Goal: Task Accomplishment & Management: Complete application form

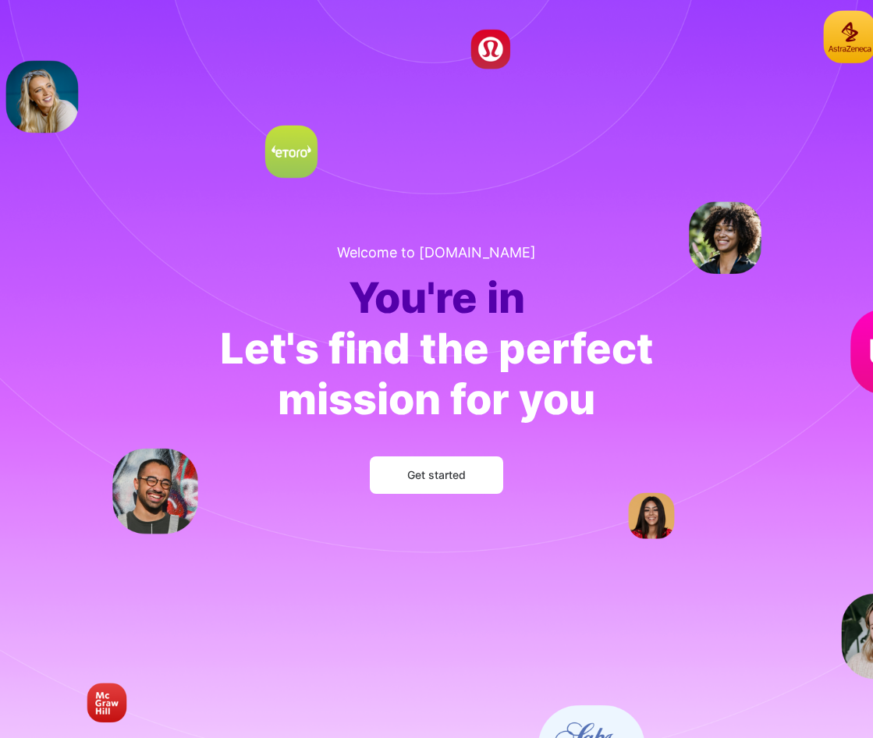
click at [222, 331] on div "Let's find the perfect mission for you" at bounding box center [436, 374] width 433 height 101
click at [420, 473] on span "Get started" at bounding box center [436, 475] width 58 height 16
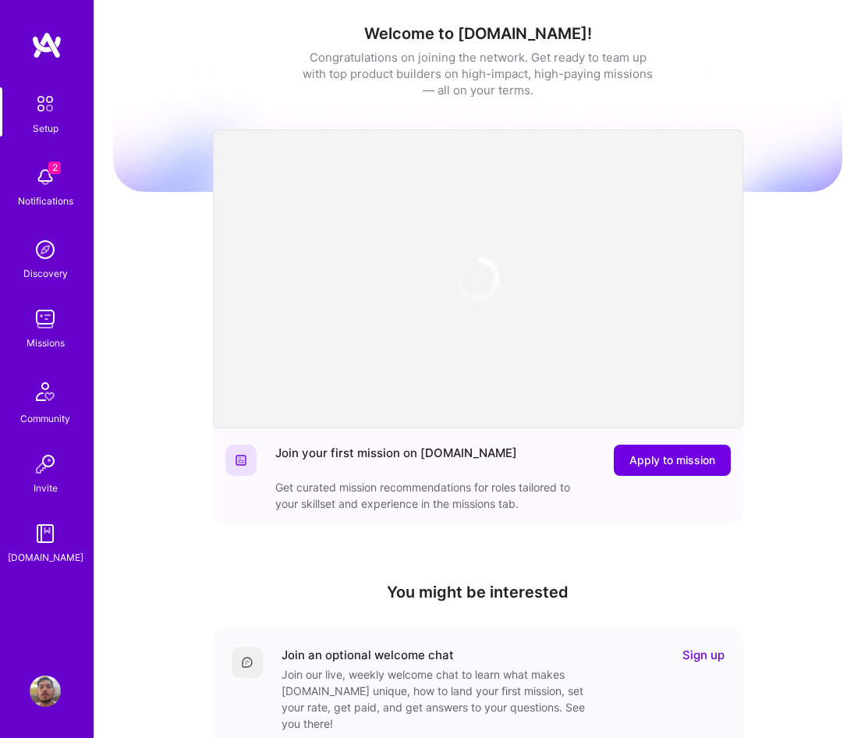
click at [165, 339] on div "Welcome to [DOMAIN_NAME]! Congratulations on joining the network. Get ready to …" at bounding box center [477, 513] width 729 height 1003
click at [51, 179] on img at bounding box center [45, 176] width 31 height 31
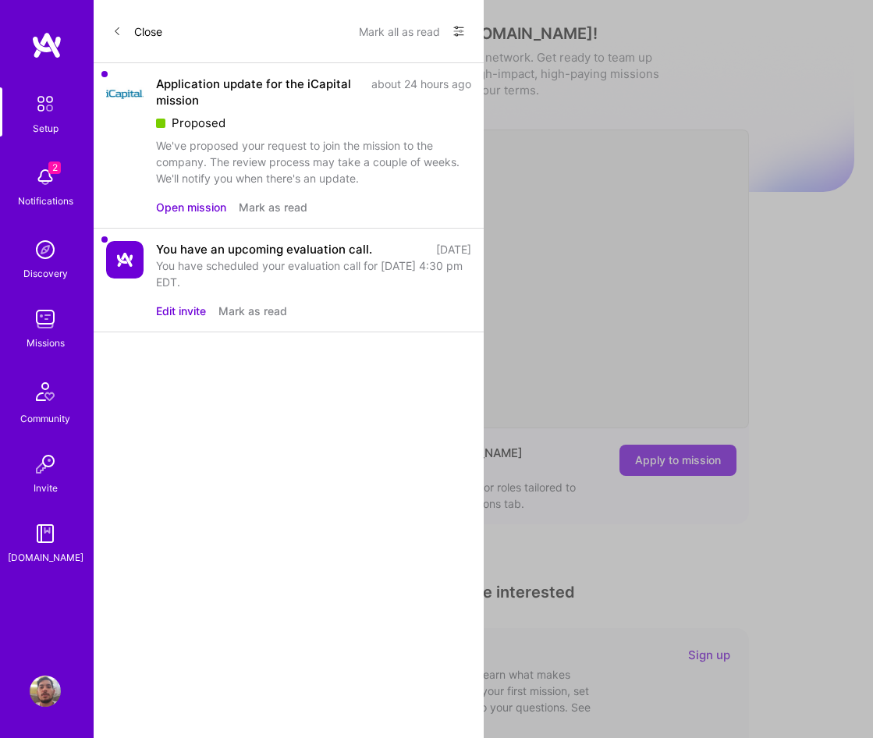
click at [200, 211] on button "Open mission" at bounding box center [191, 207] width 70 height 16
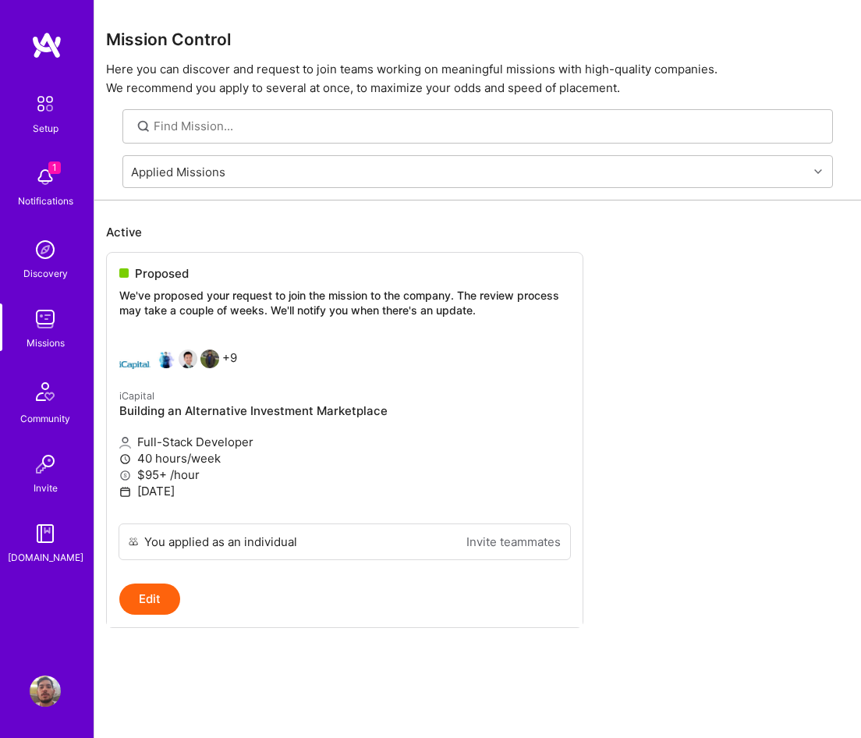
click at [229, 140] on div at bounding box center [477, 126] width 711 height 34
click at [223, 164] on div "Applied Missions" at bounding box center [178, 171] width 94 height 16
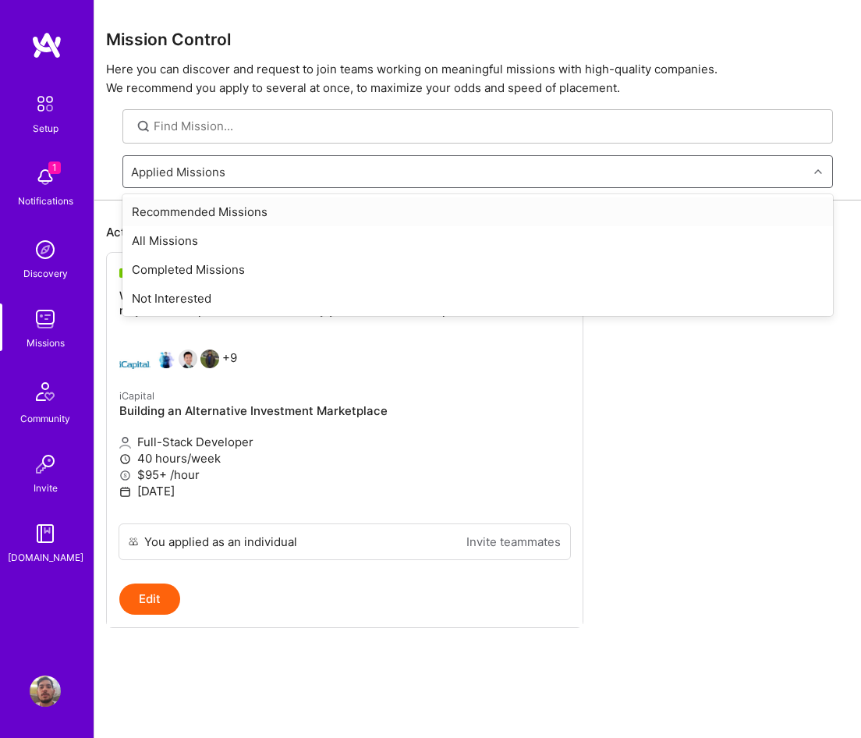
click at [223, 164] on div "Applied Missions" at bounding box center [178, 171] width 94 height 16
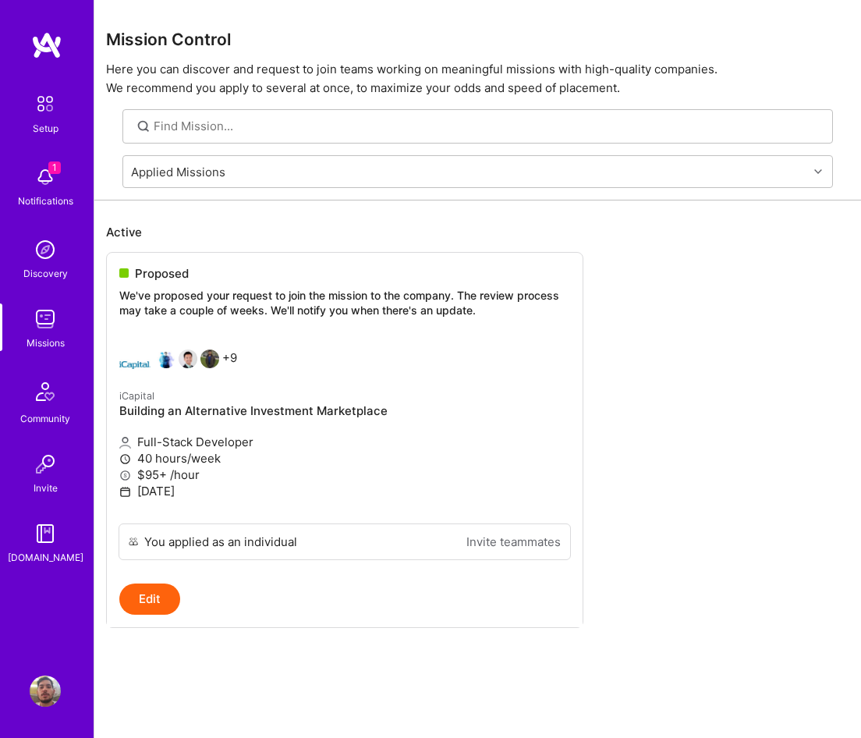
click at [116, 109] on div at bounding box center [477, 126] width 767 height 34
click at [47, 184] on img at bounding box center [45, 176] width 31 height 31
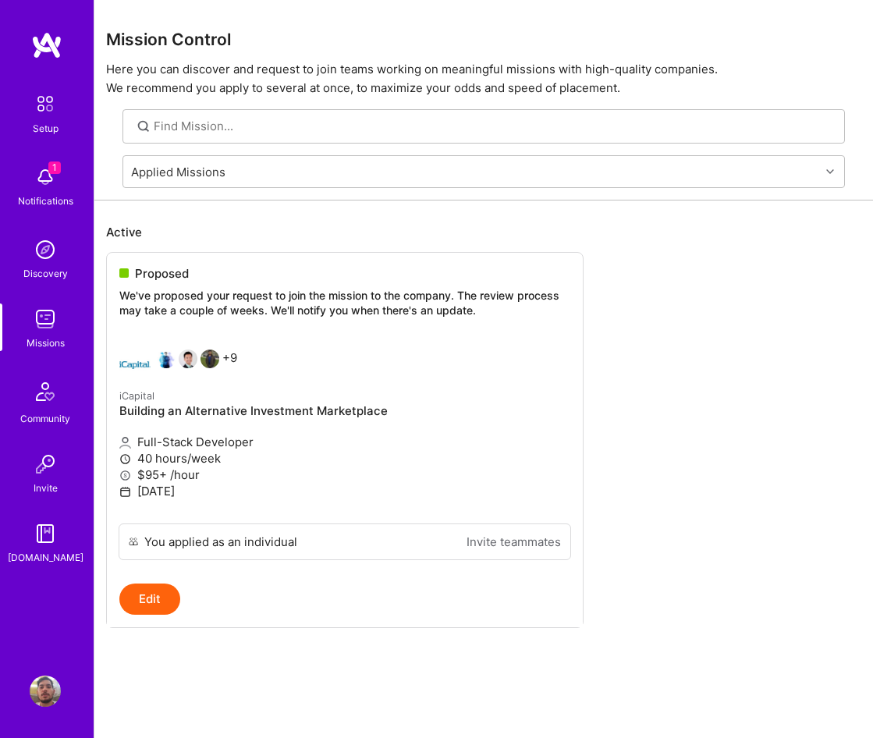
click at [44, 123] on div "Setup" at bounding box center [46, 128] width 26 height 16
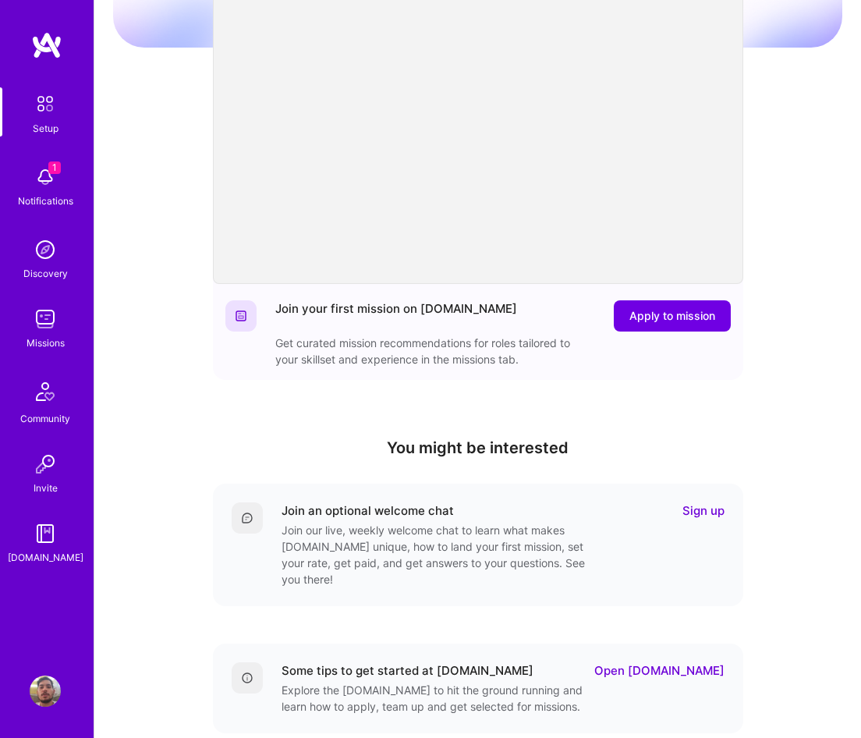
scroll to position [142, 0]
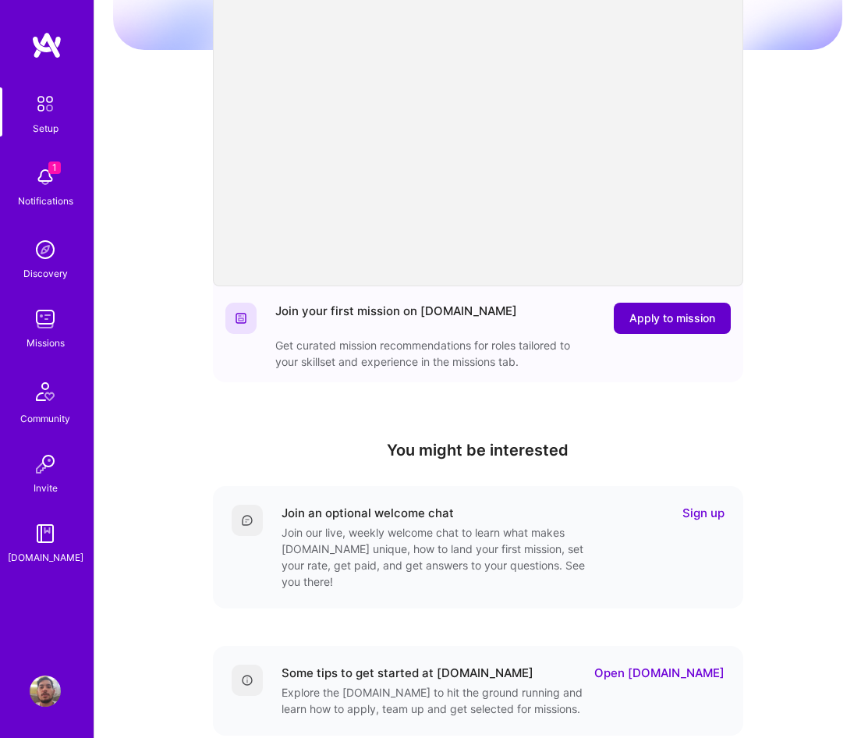
click at [668, 322] on span "Apply to mission" at bounding box center [672, 318] width 86 height 16
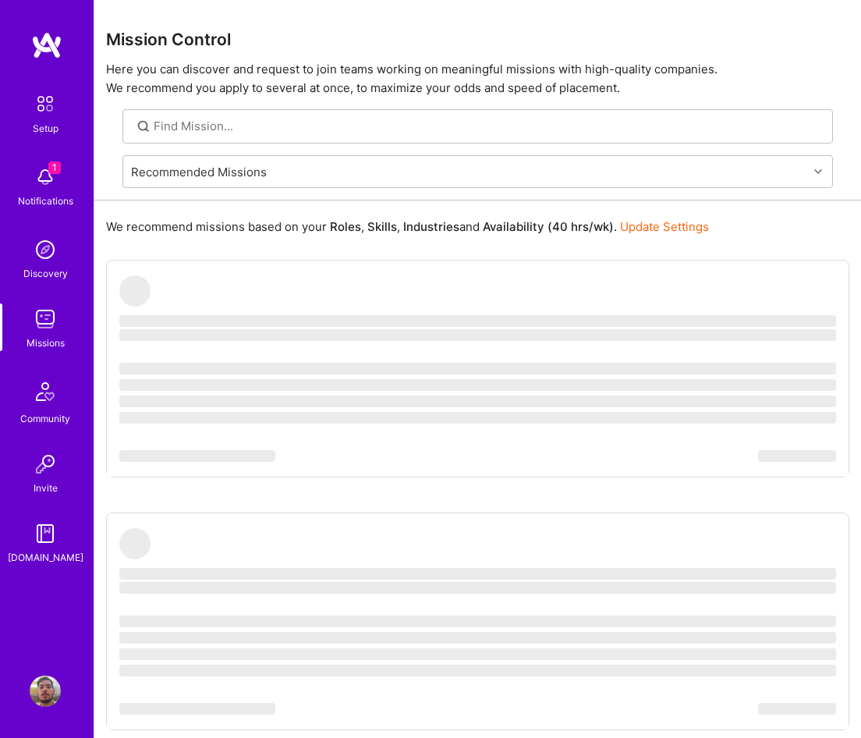
click at [657, 230] on link "Update Settings" at bounding box center [664, 226] width 89 height 15
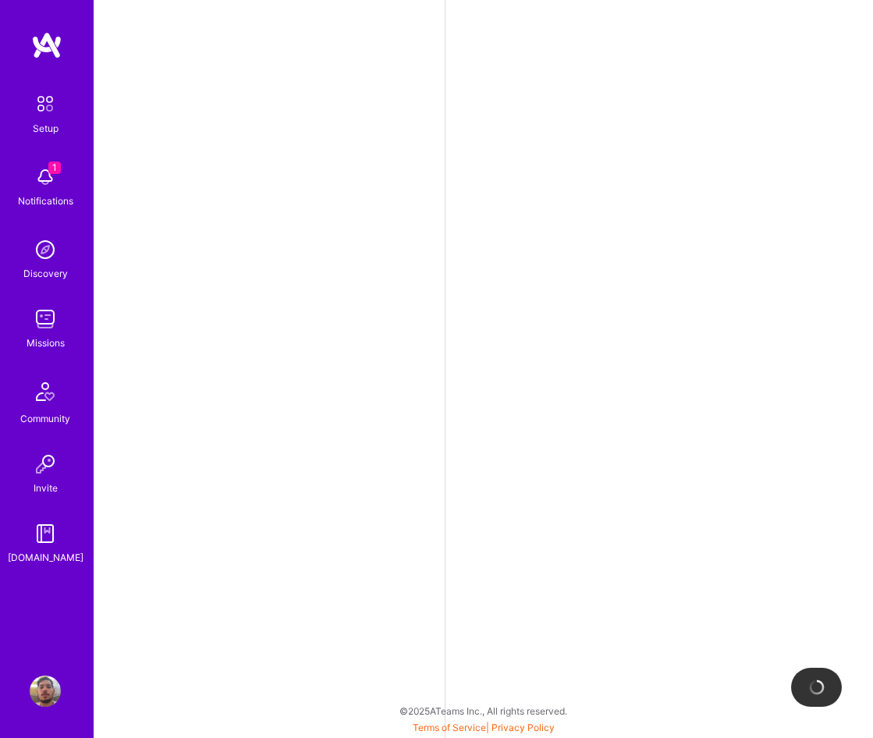
select select "US"
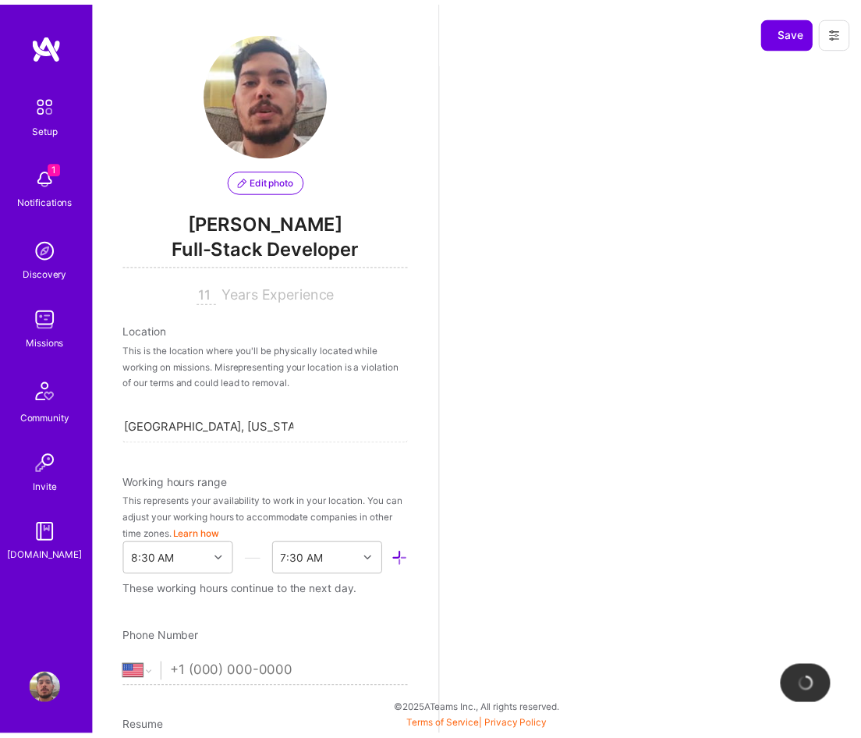
scroll to position [551, 0]
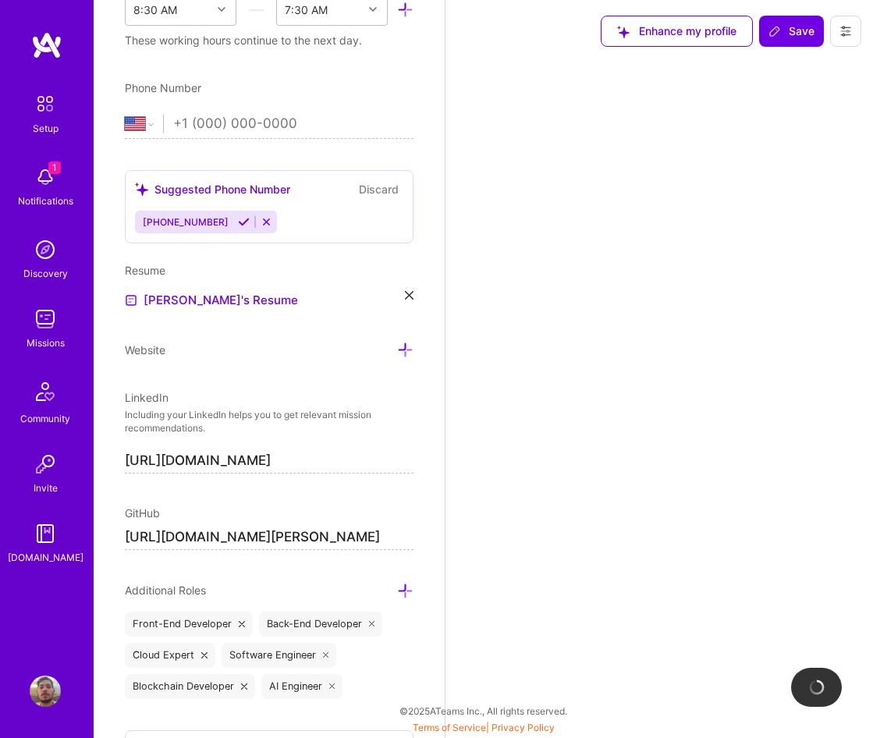
select select "Right Now"
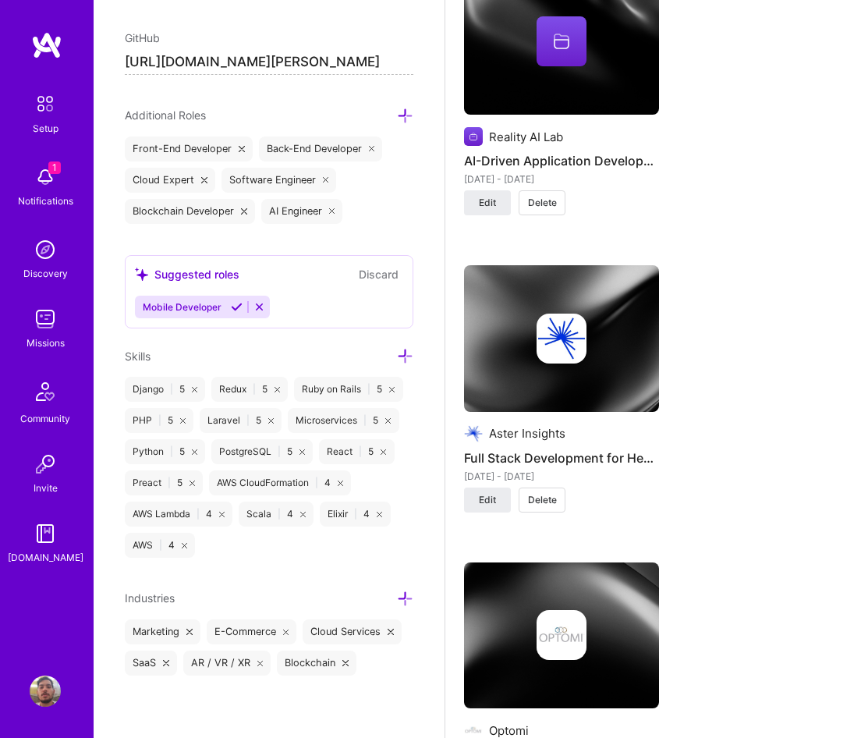
scroll to position [3120, 0]
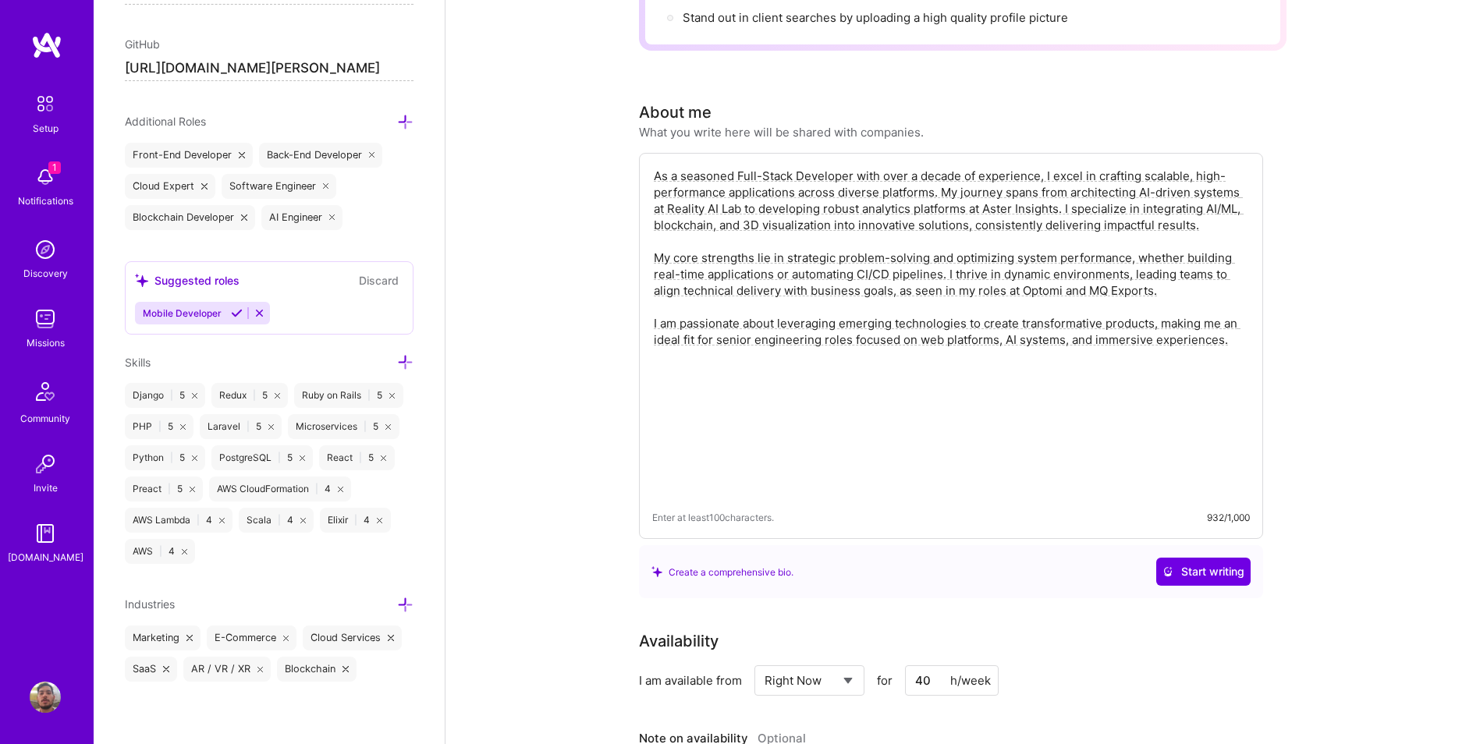
scroll to position [0, 0]
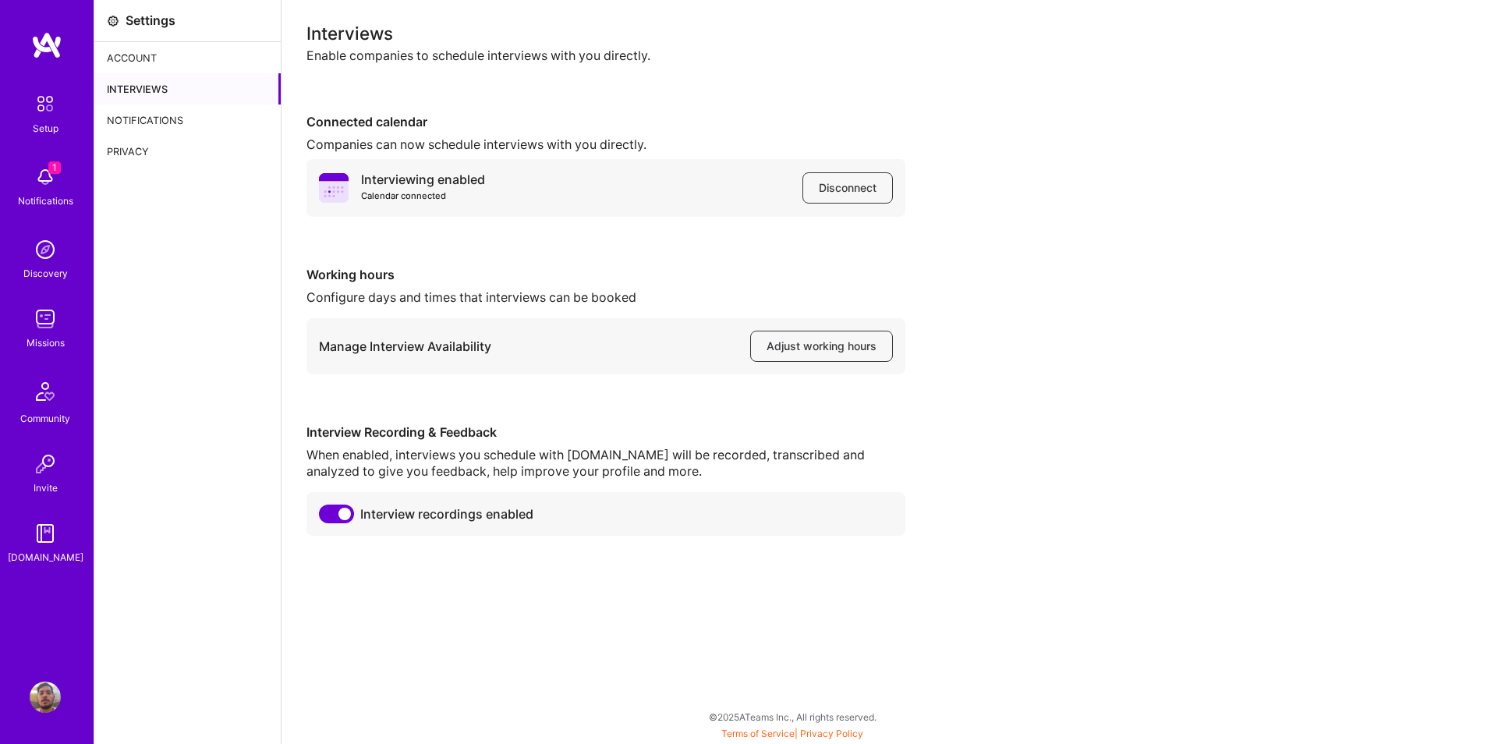
click at [986, 271] on div "Working hours Configure days and times that interviews can be booked Manage Int…" at bounding box center [887, 321] width 1160 height 108
click at [806, 349] on span "Adjust working hours" at bounding box center [822, 347] width 110 height 16
click at [154, 126] on div "Notifications" at bounding box center [187, 120] width 186 height 31
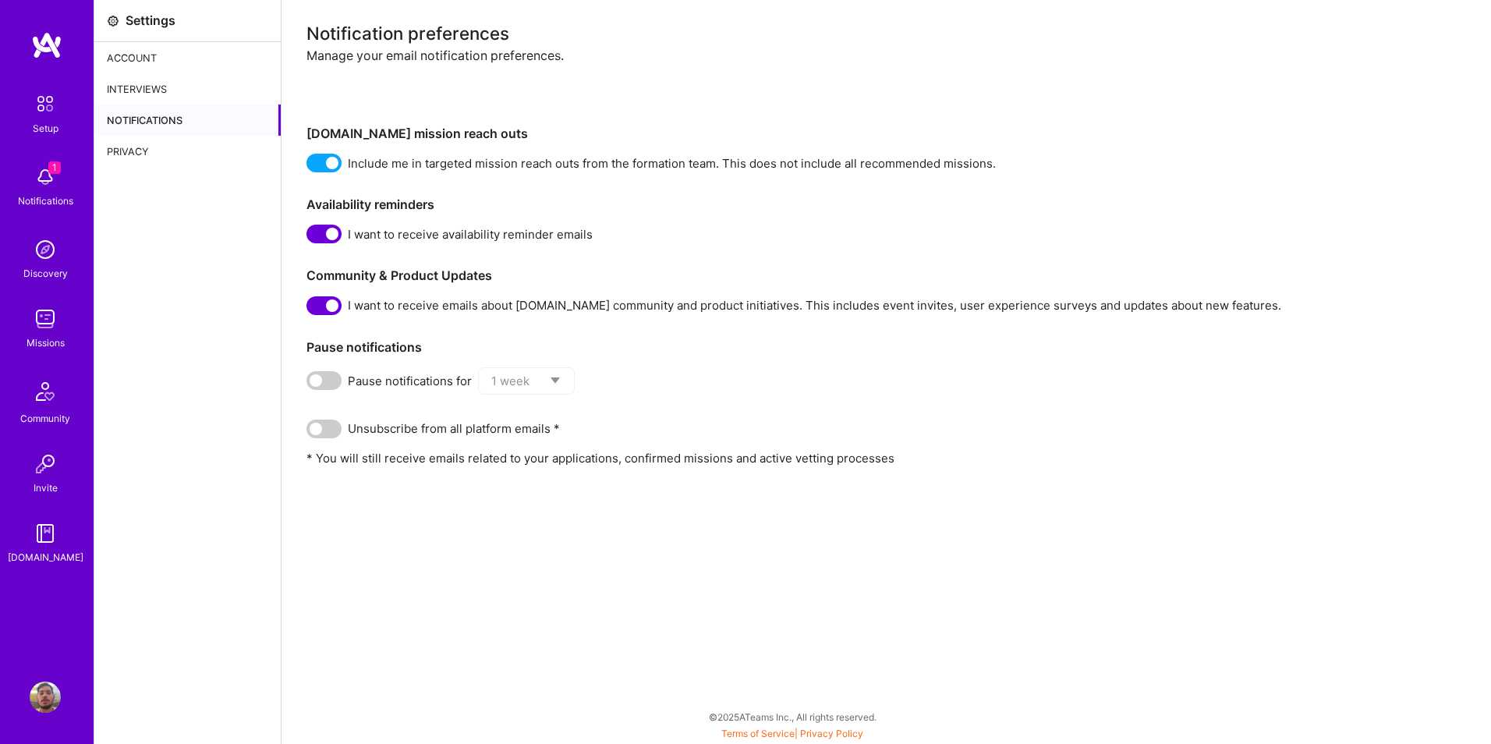
click at [145, 143] on div "Privacy" at bounding box center [187, 151] width 186 height 31
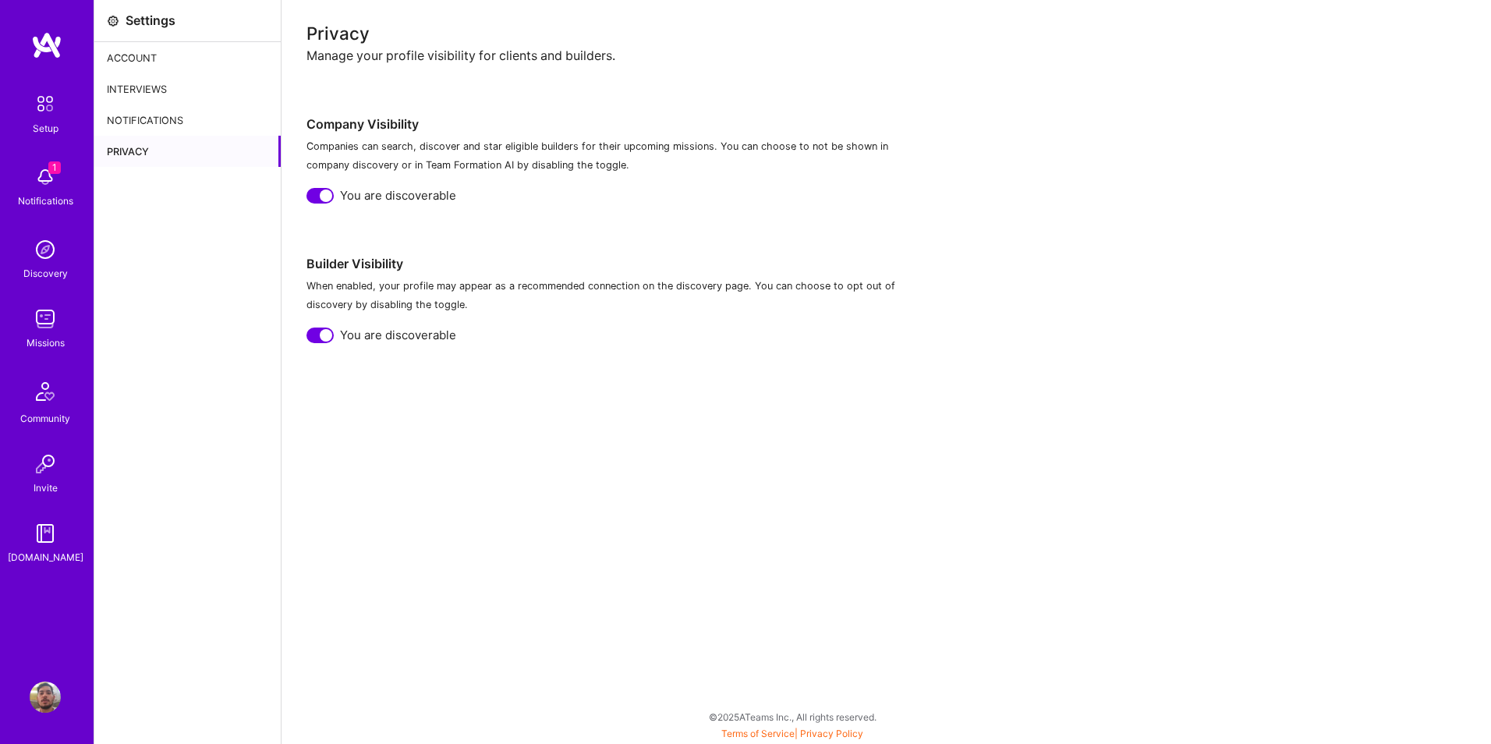
click at [147, 51] on div "Account" at bounding box center [187, 57] width 186 height 31
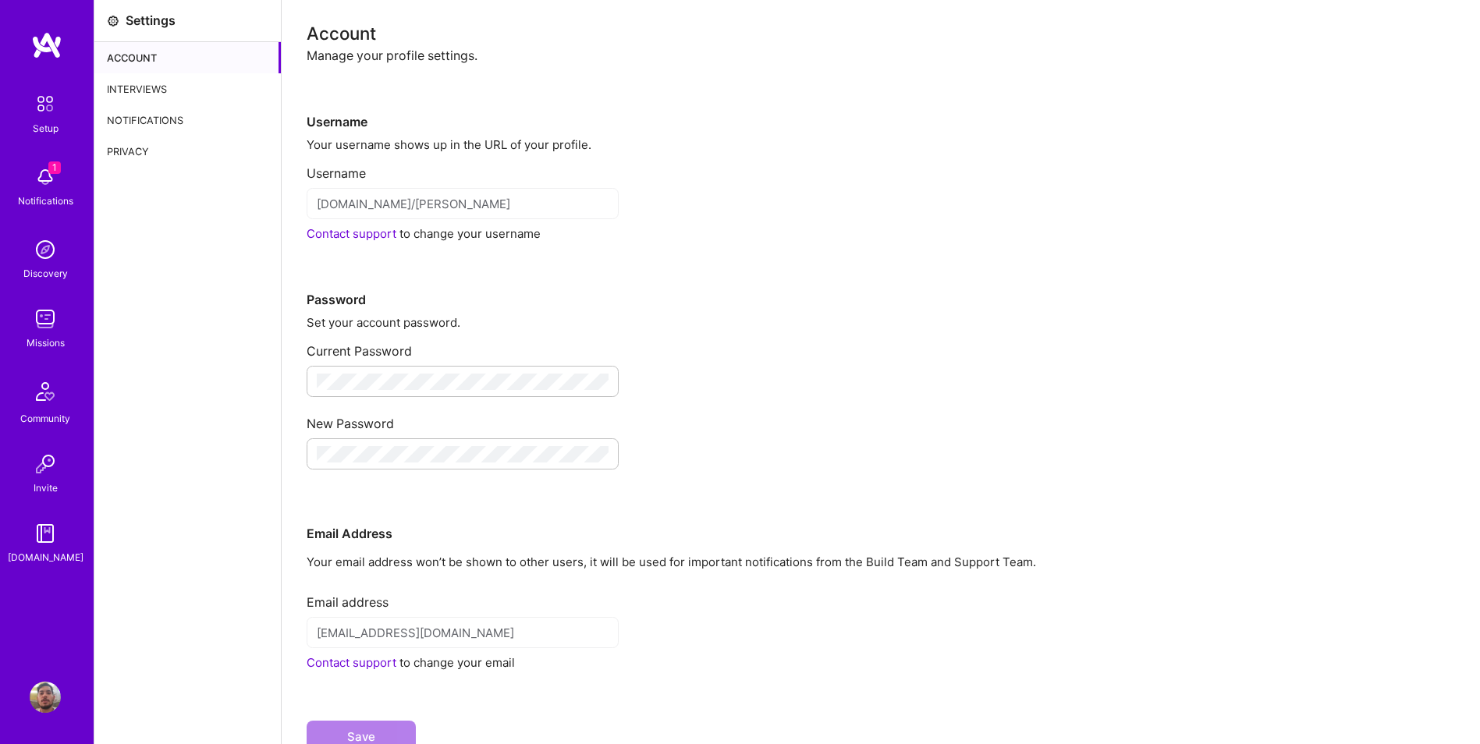
click at [202, 303] on div "Settings Account Interviews Notifications Privacy" at bounding box center [187, 401] width 187 height 802
click at [54, 543] on img at bounding box center [45, 533] width 31 height 31
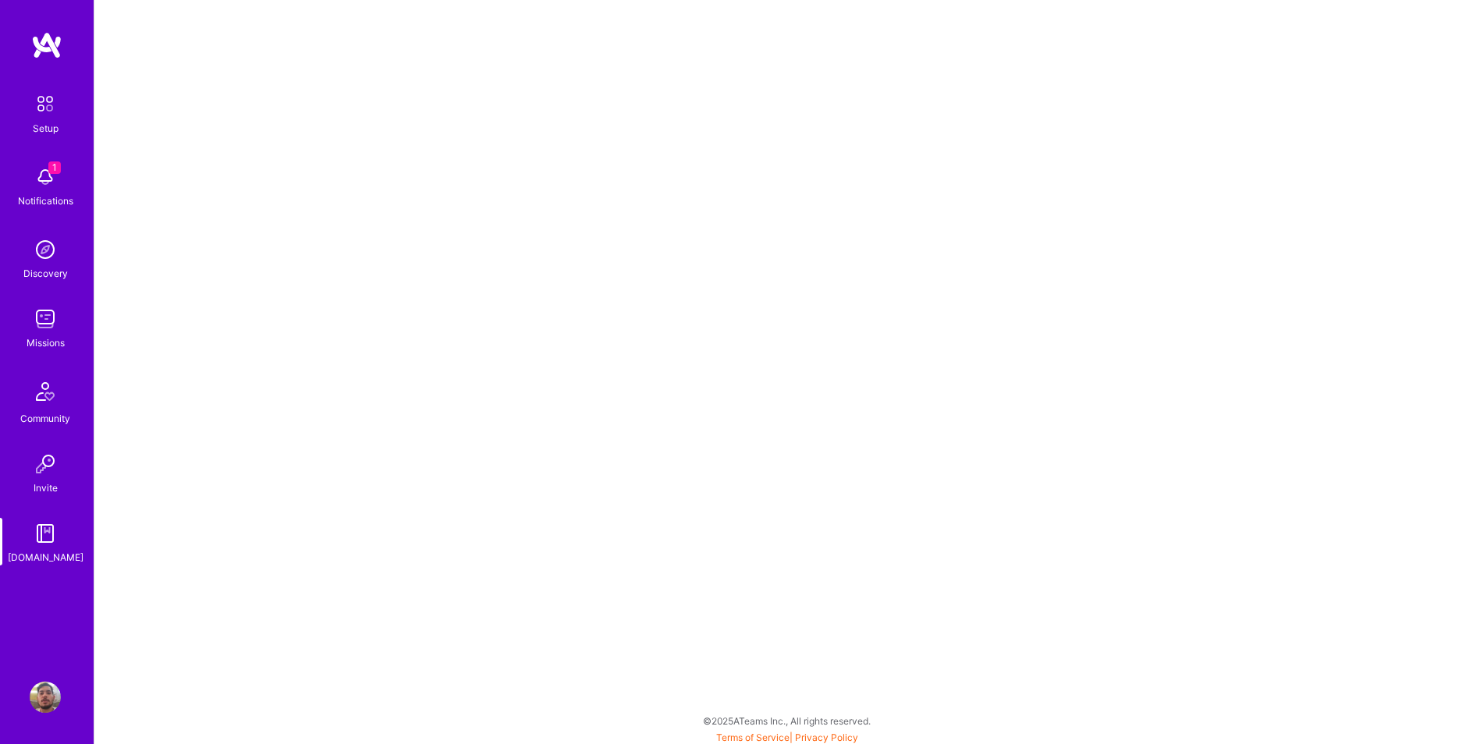
click at [43, 415] on div "Community" at bounding box center [45, 418] width 50 height 16
click at [58, 325] on img at bounding box center [45, 318] width 31 height 31
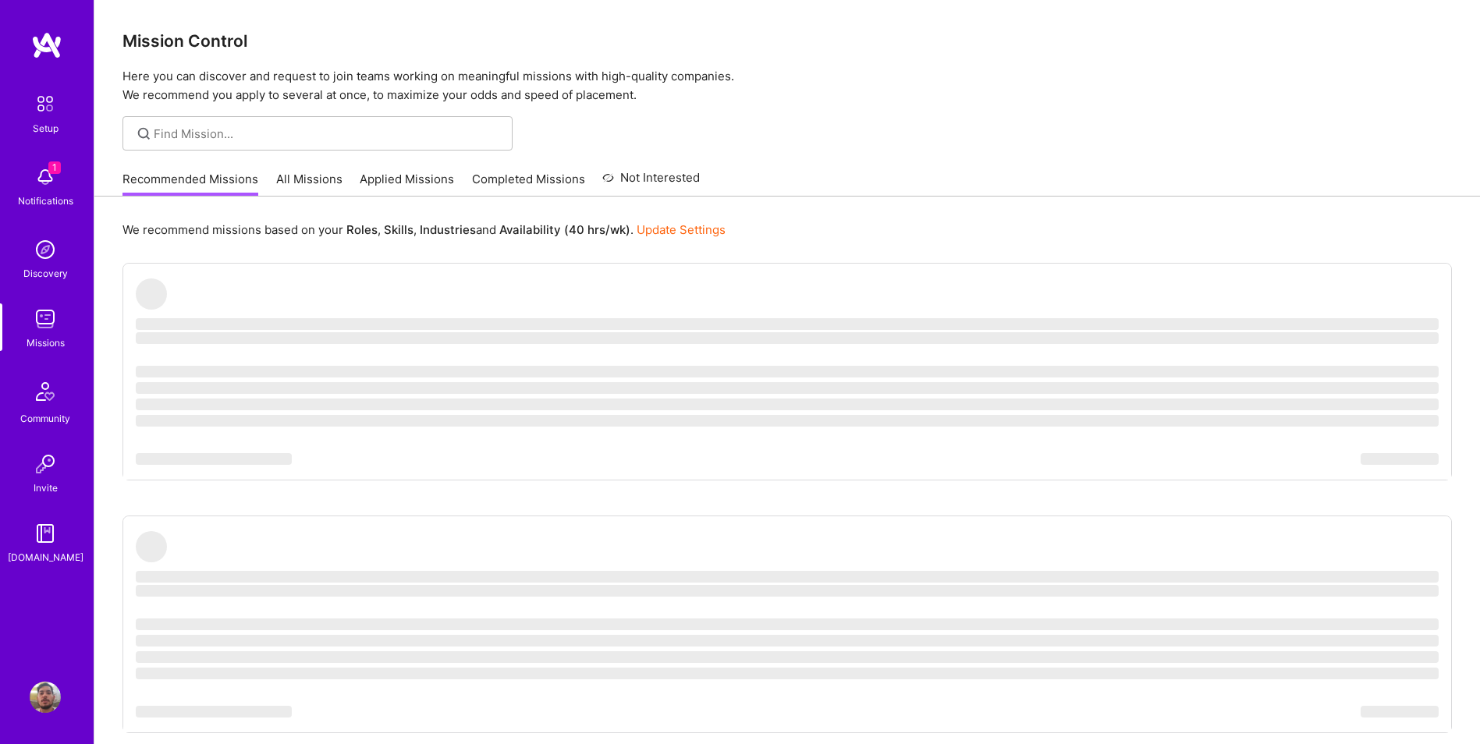
click at [699, 230] on link "Update Settings" at bounding box center [680, 229] width 89 height 15
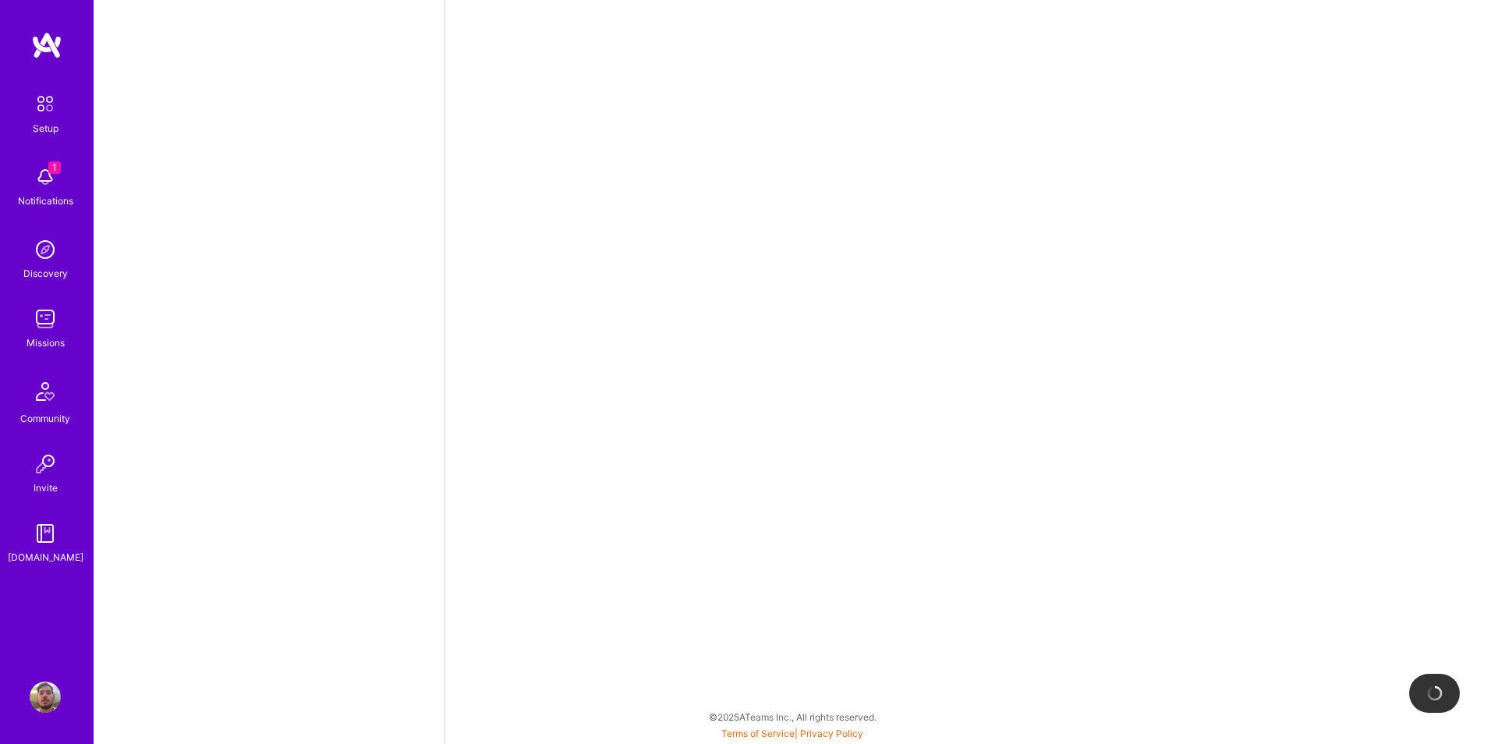
select select "US"
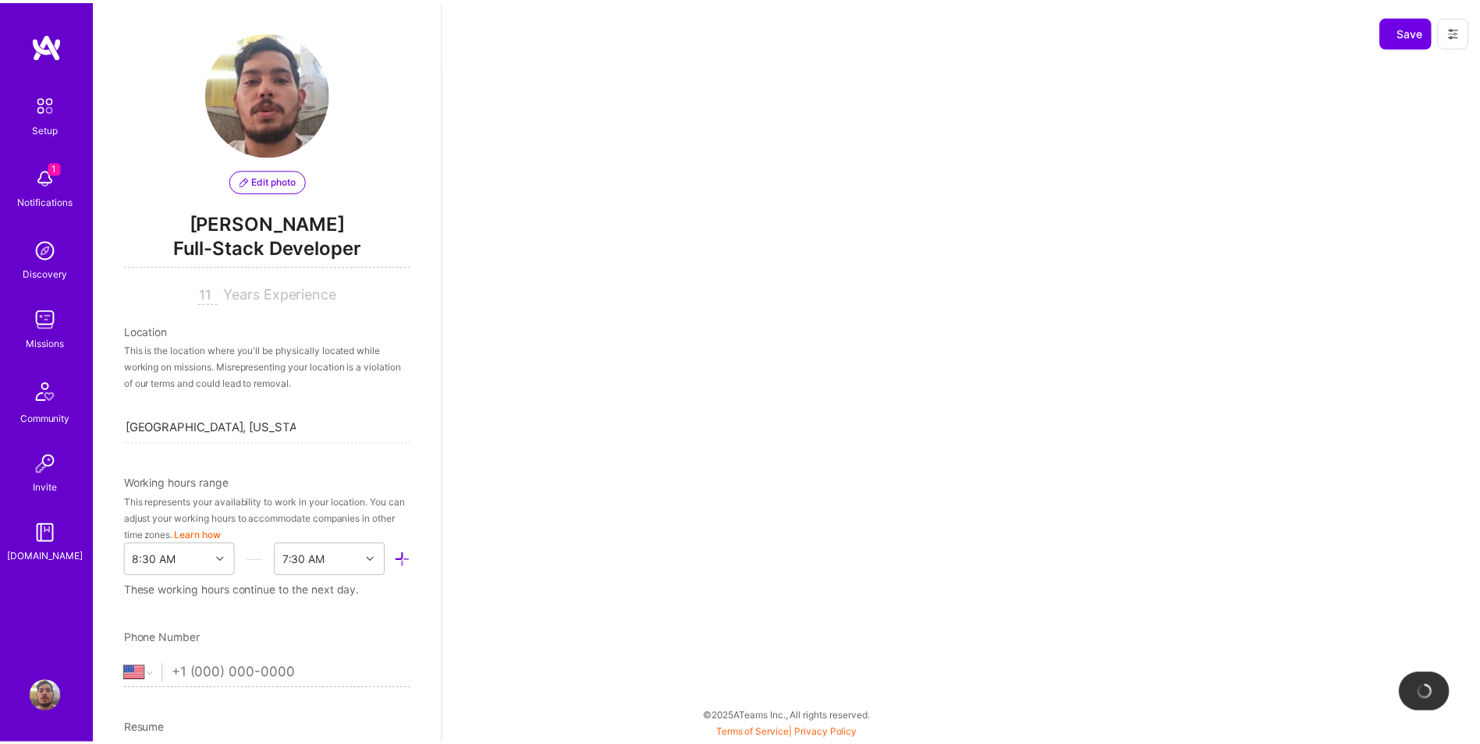
scroll to position [548, 0]
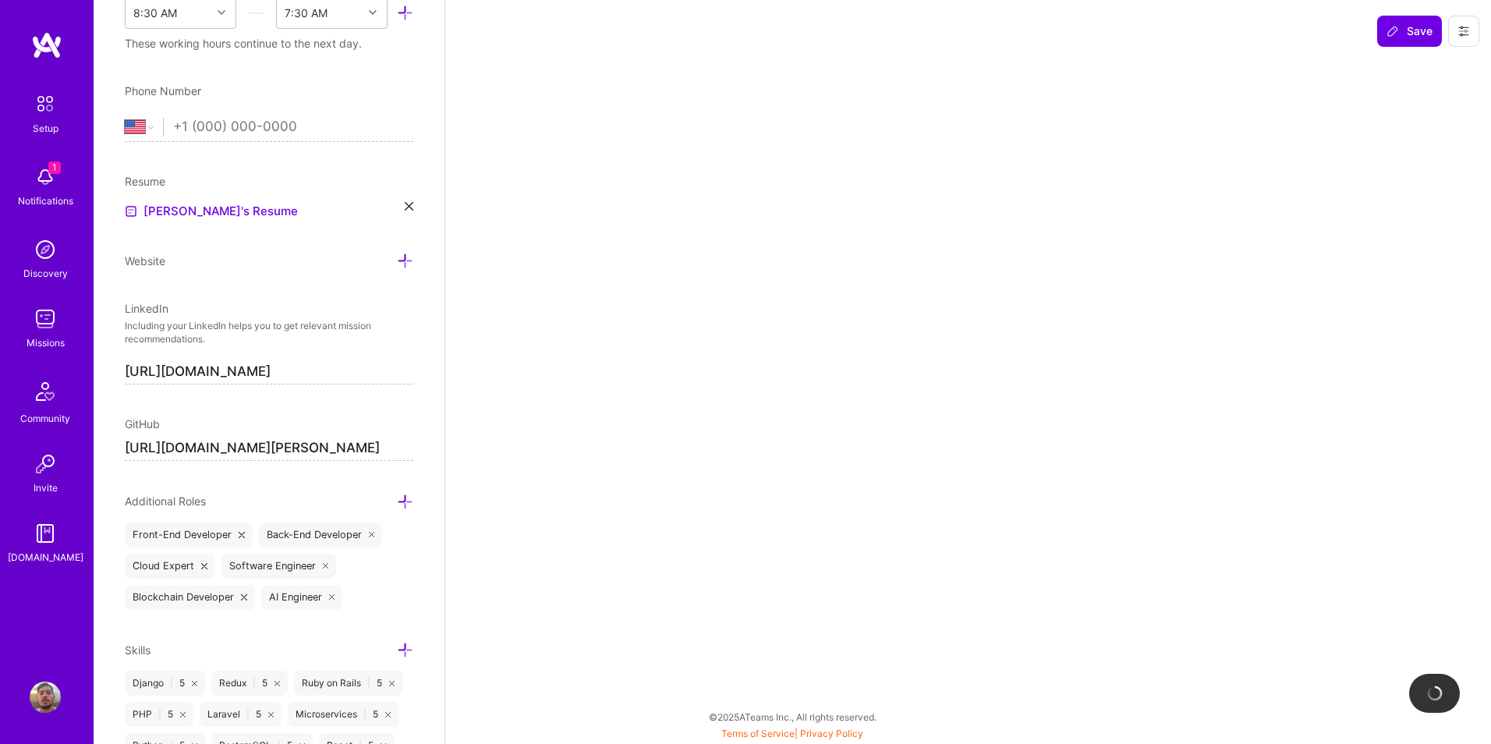
select select "Right Now"
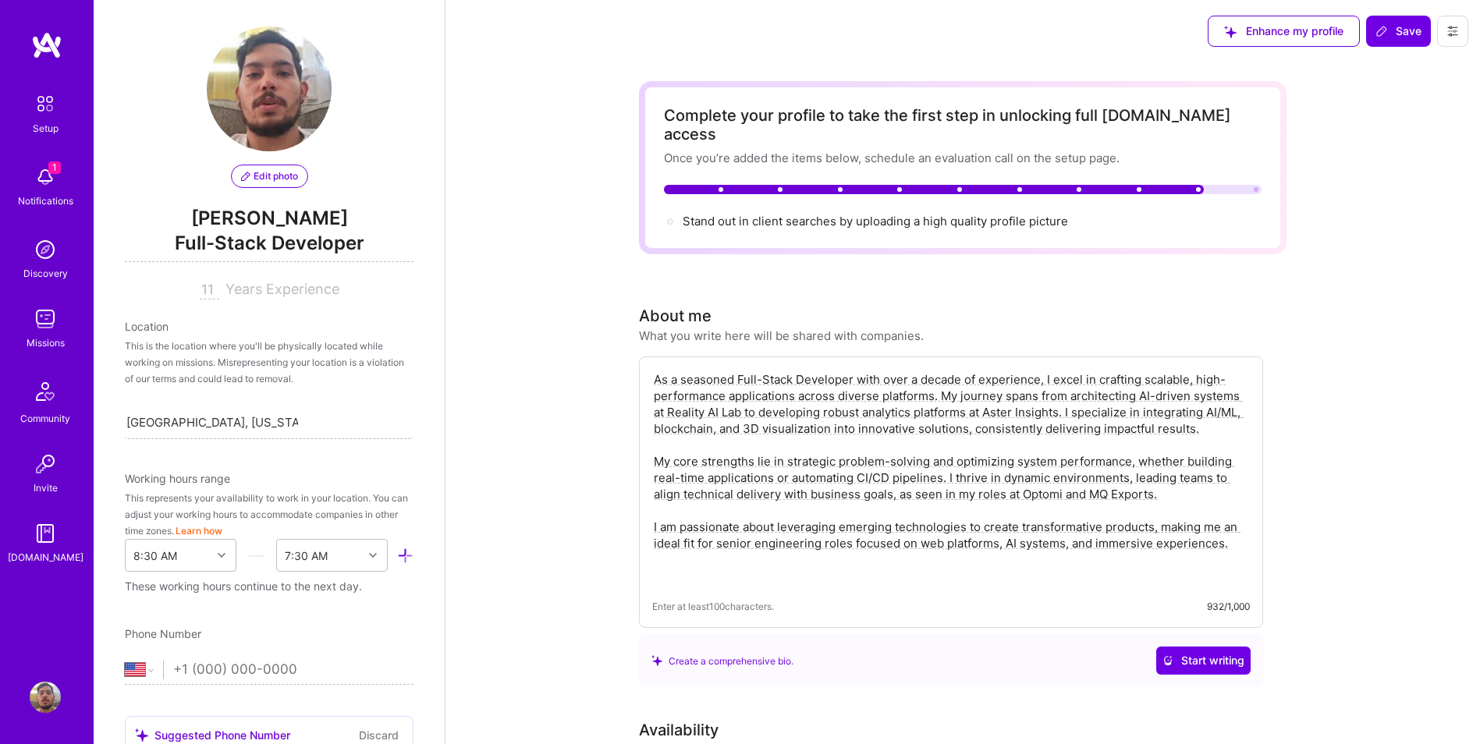
scroll to position [0, 0]
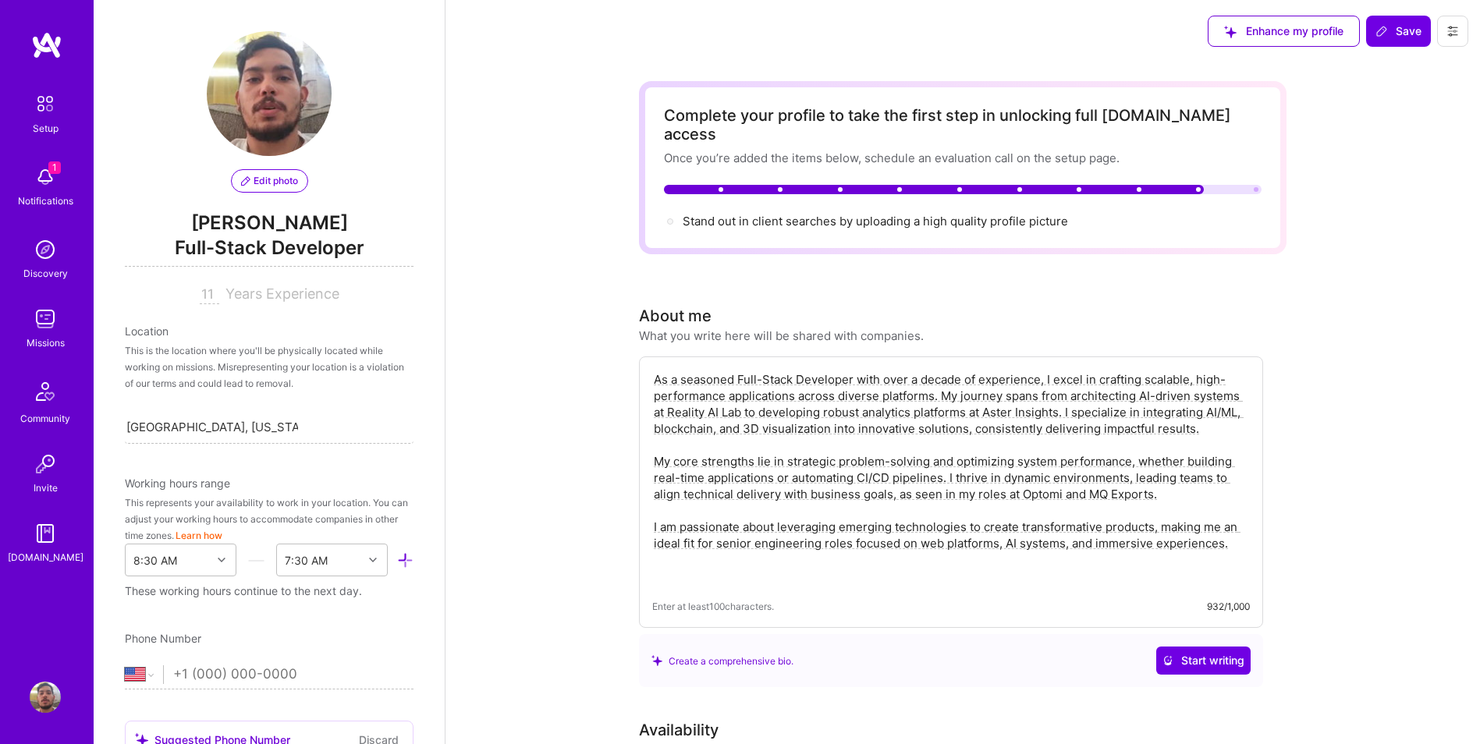
click at [40, 179] on img at bounding box center [45, 176] width 31 height 31
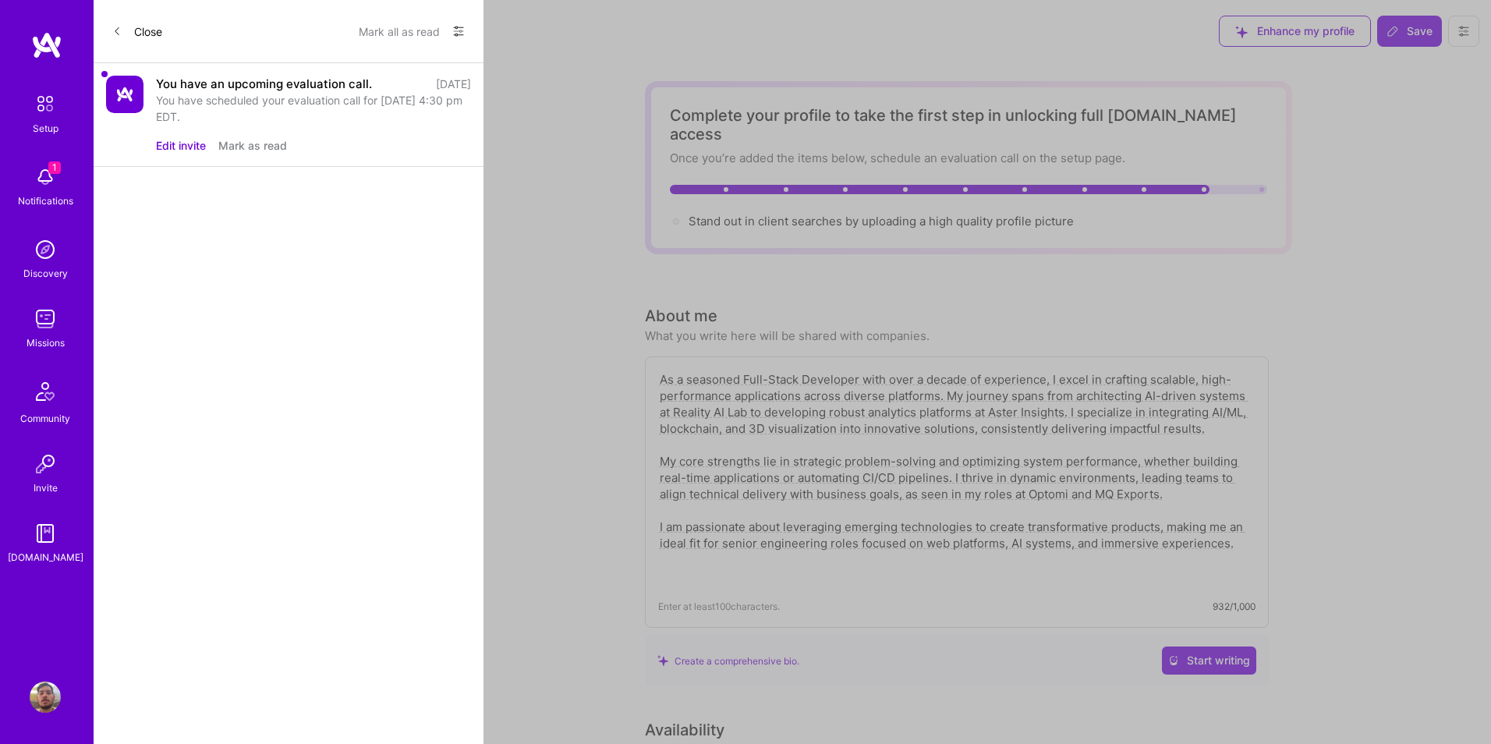
click at [201, 80] on div "You have an upcoming evaluation call." at bounding box center [264, 84] width 216 height 16
click at [122, 31] on button "Close" at bounding box center [137, 31] width 50 height 25
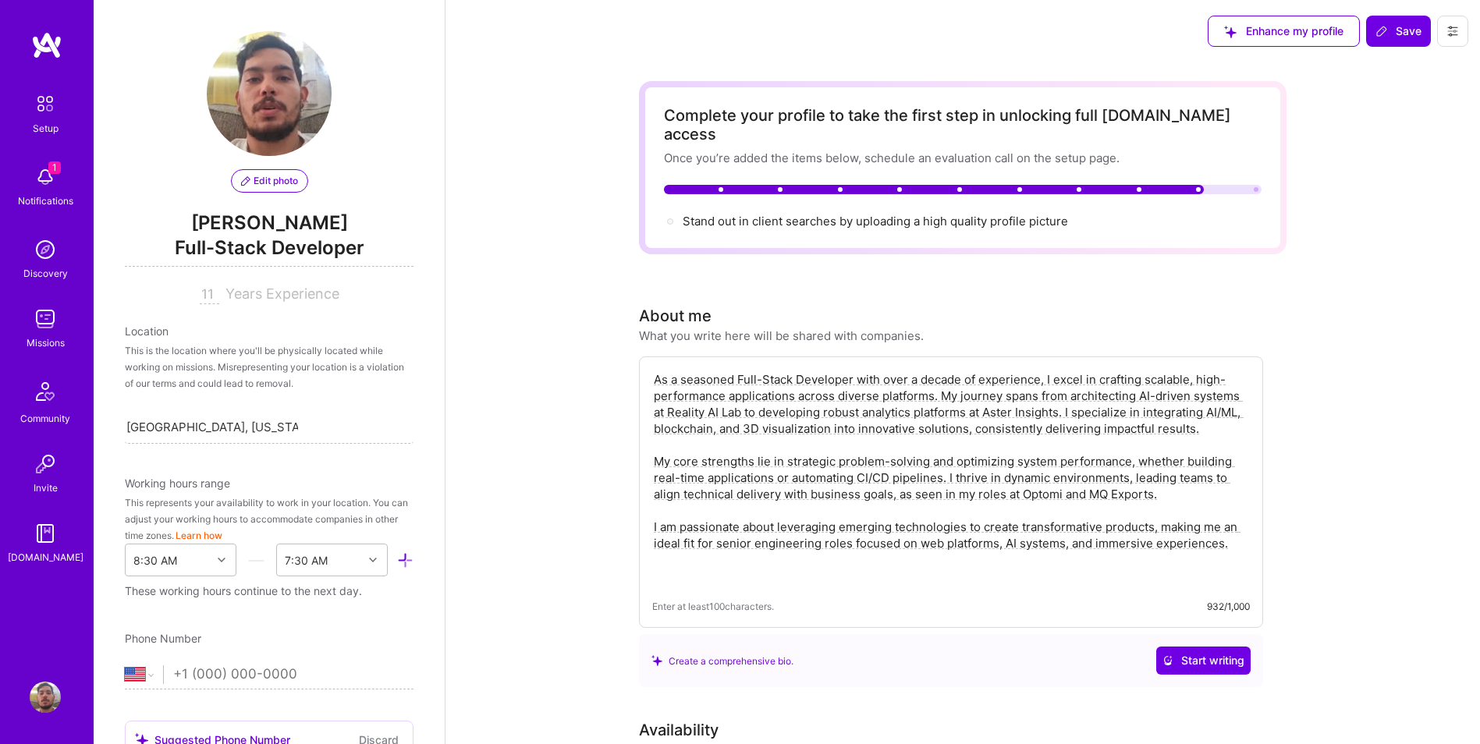
click at [48, 105] on img at bounding box center [45, 103] width 33 height 33
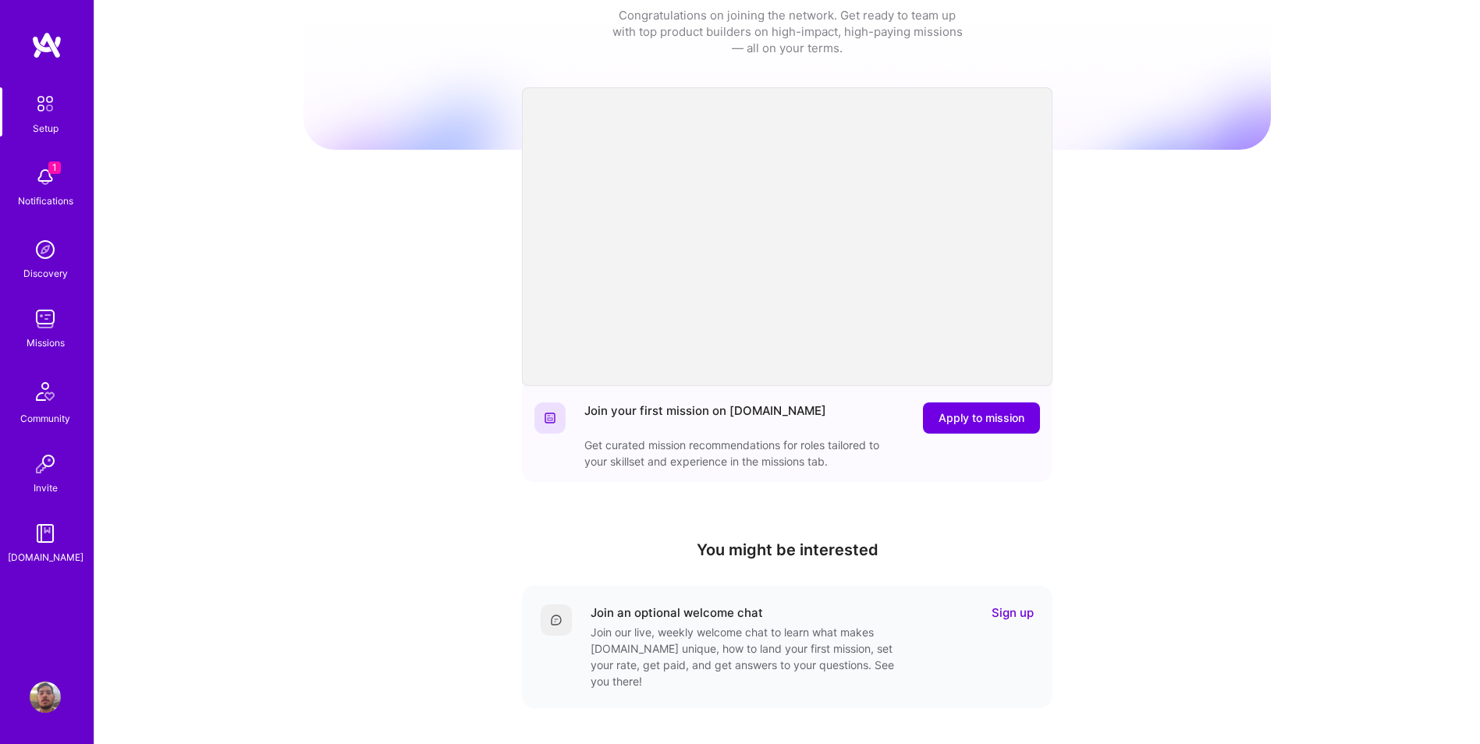
scroll to position [78, 0]
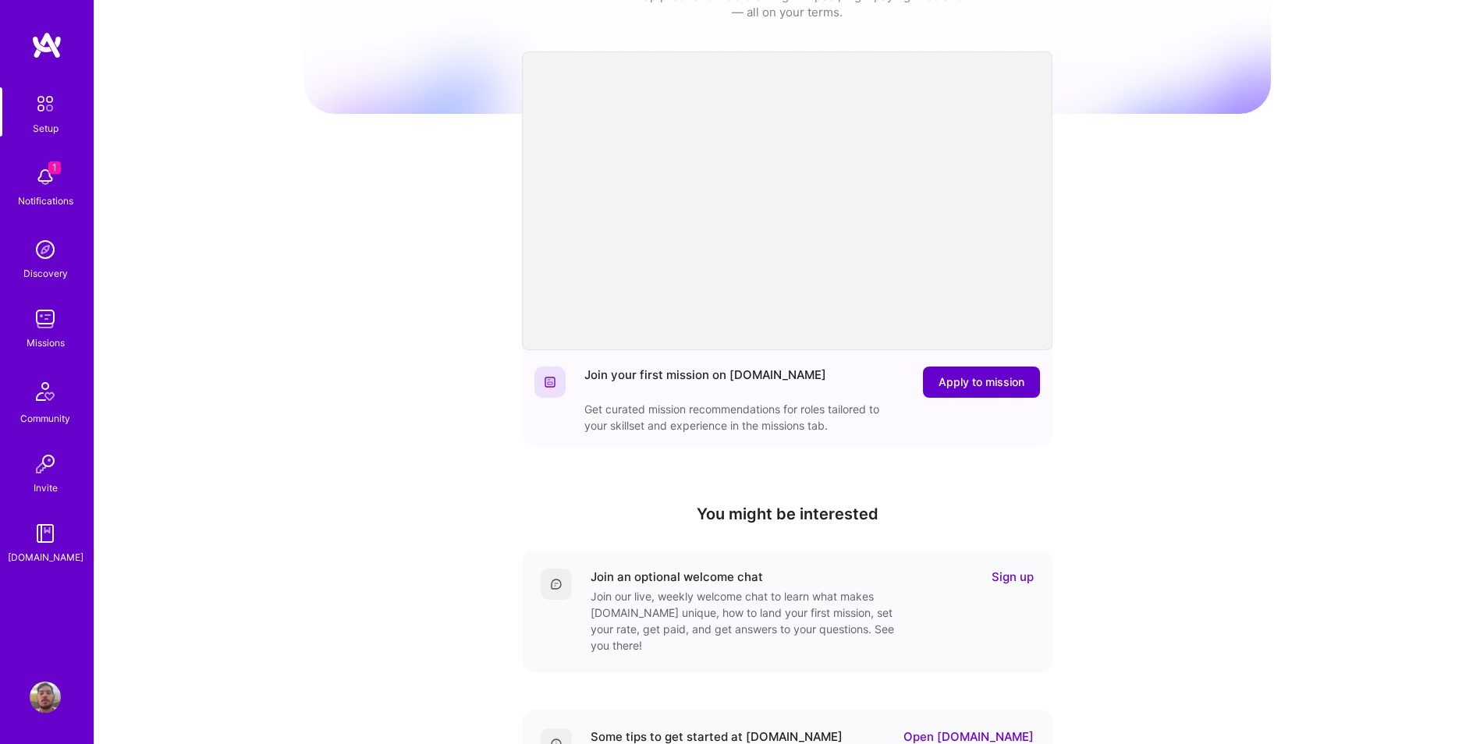
click at [966, 385] on span "Apply to mission" at bounding box center [981, 382] width 86 height 16
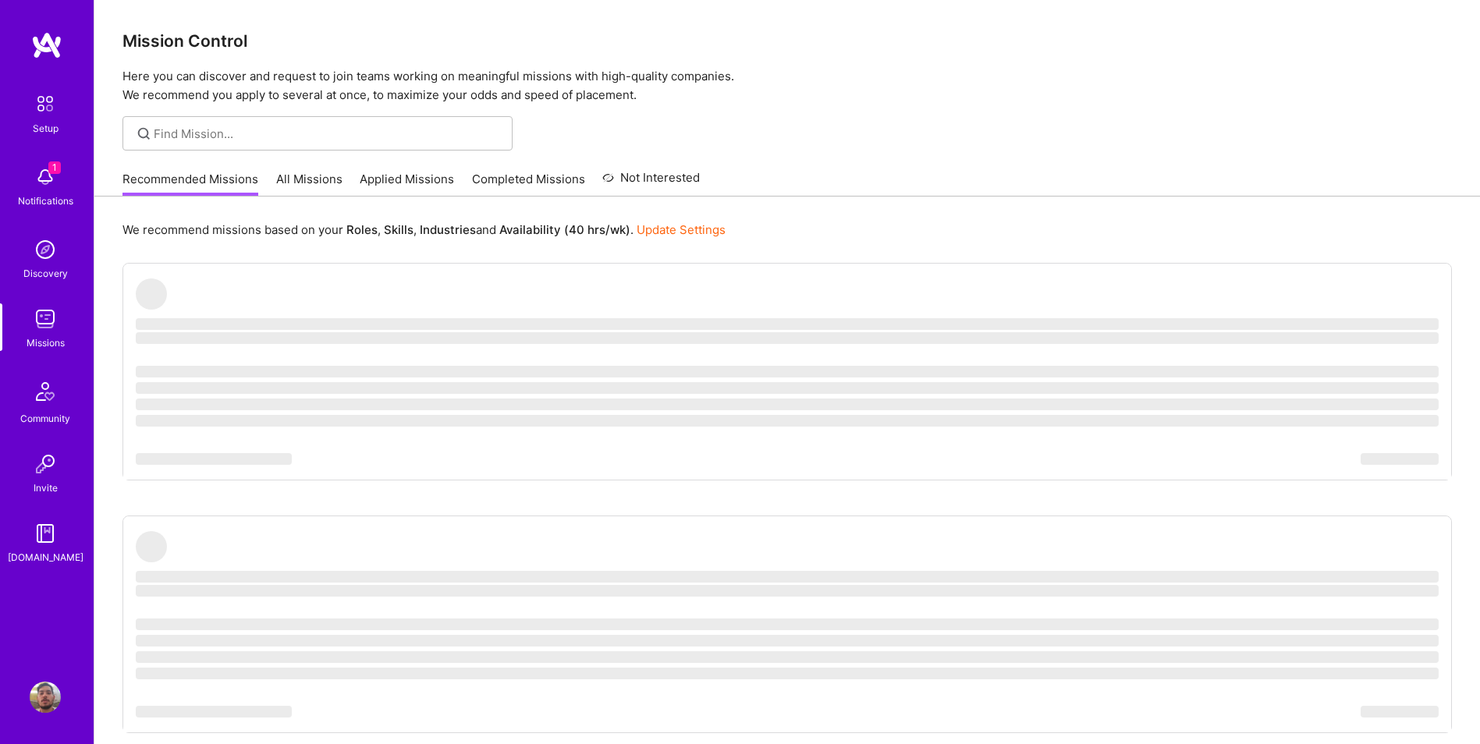
click at [307, 176] on link "All Missions" at bounding box center [309, 184] width 66 height 26
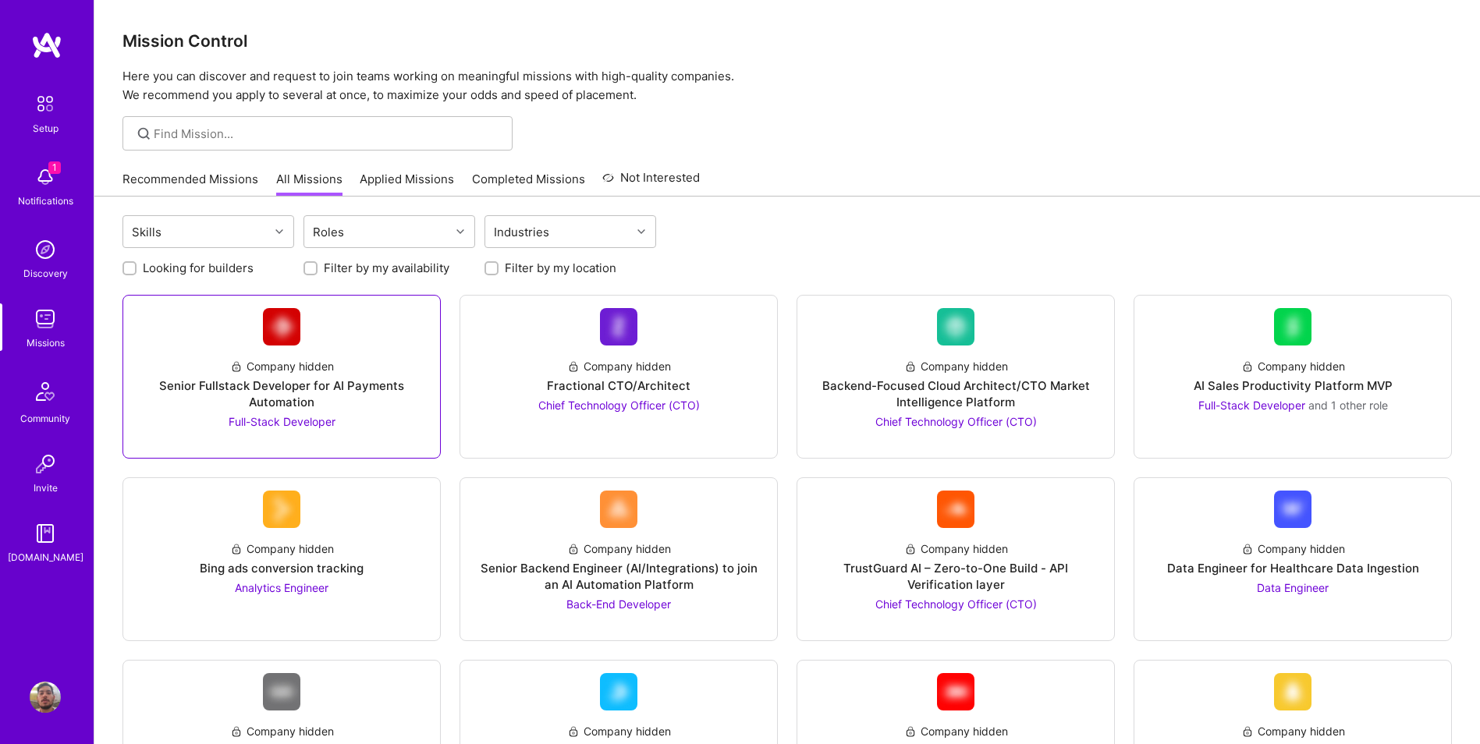
click at [353, 327] on link "Company hidden Senior Fullstack Developer for AI Payments Automation Full-Stack…" at bounding box center [282, 376] width 292 height 137
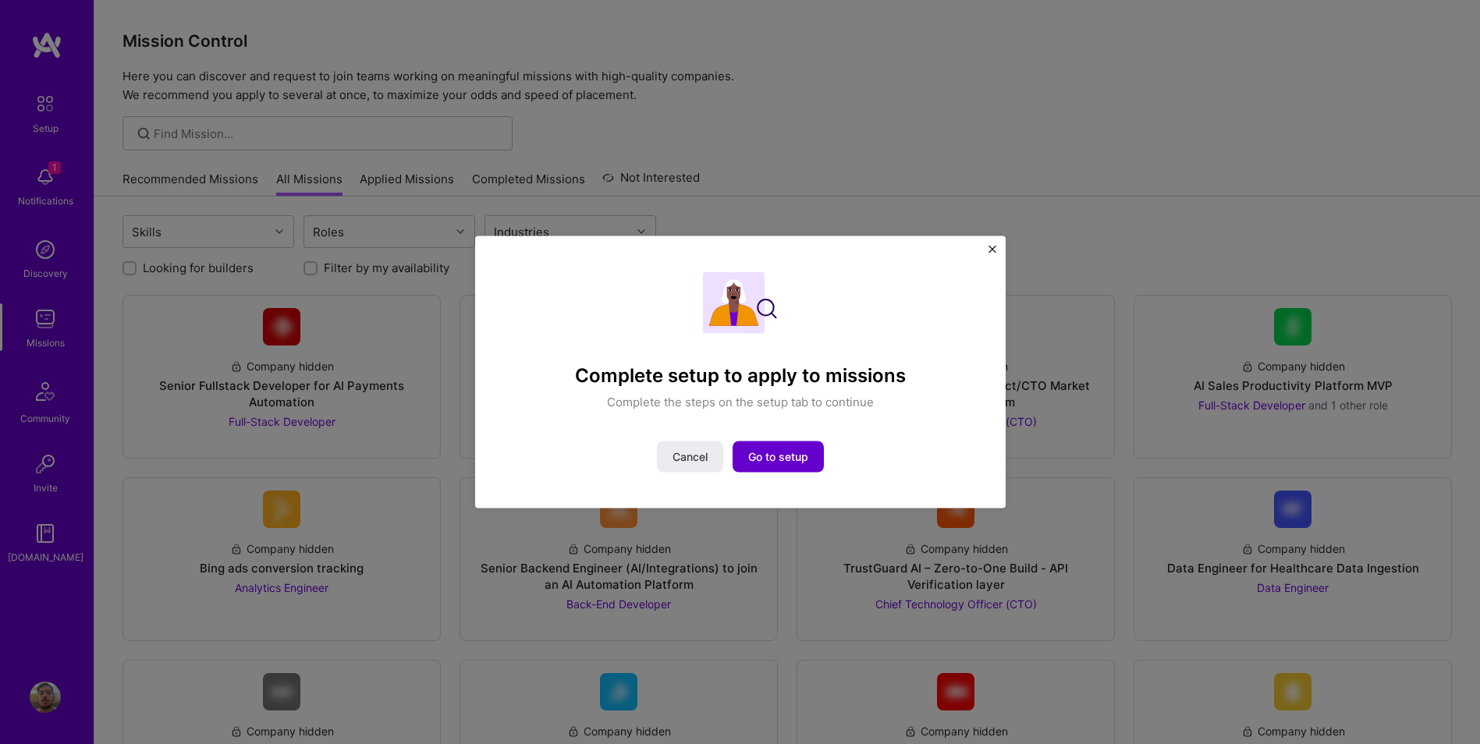
click at [759, 460] on span "Go to setup" at bounding box center [778, 456] width 60 height 16
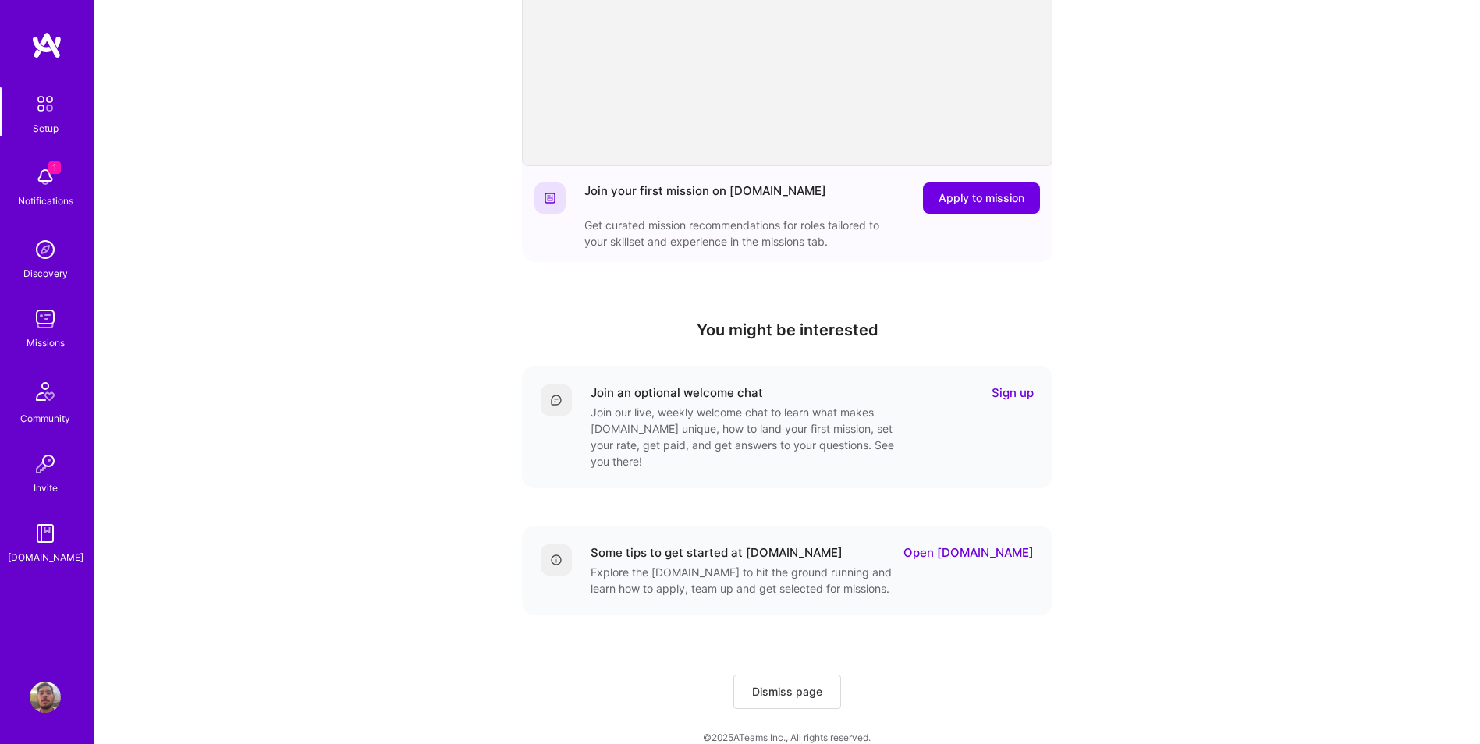
scroll to position [266, 0]
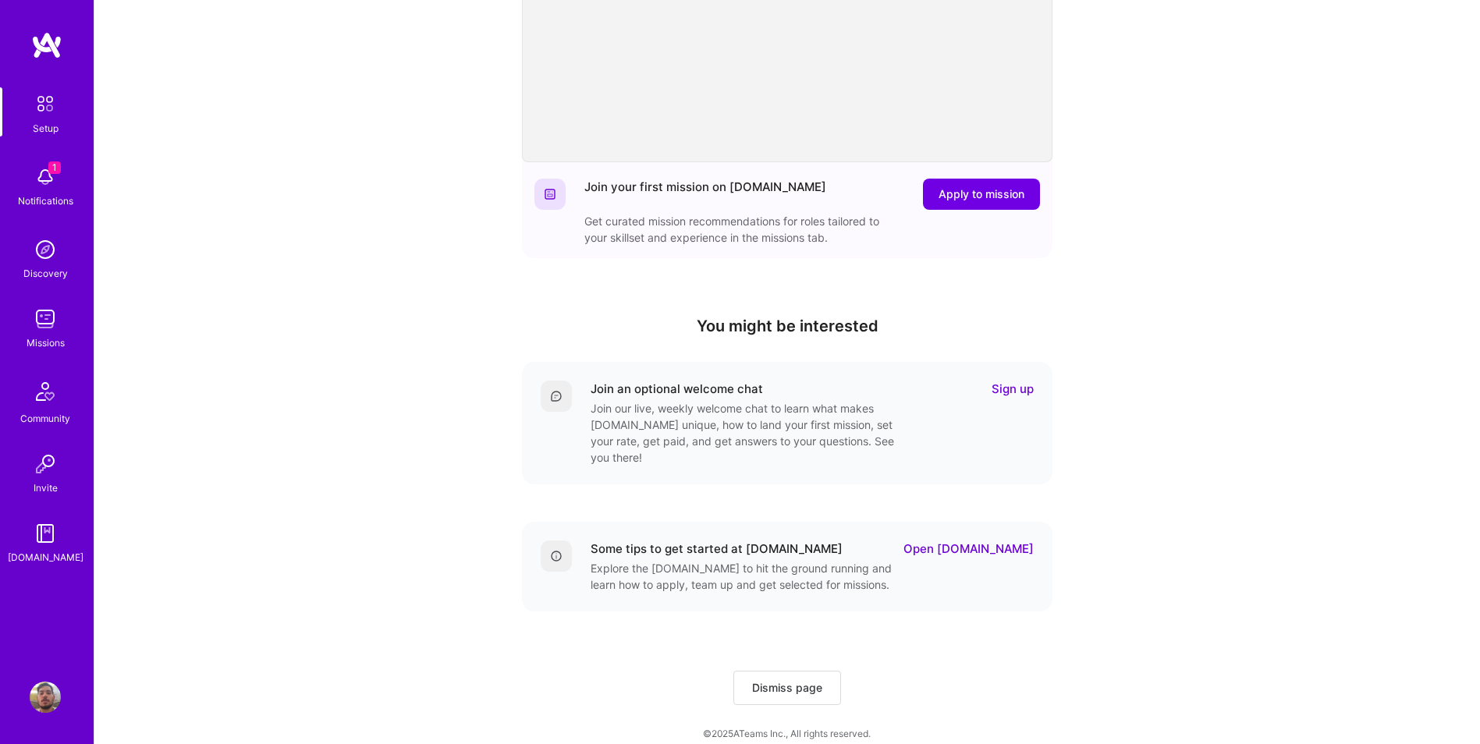
click at [468, 470] on div "Welcome to [DOMAIN_NAME]! Congratulations on joining the network. Get ready to …" at bounding box center [786, 247] width 967 height 1003
